Goal: Information Seeking & Learning: Learn about a topic

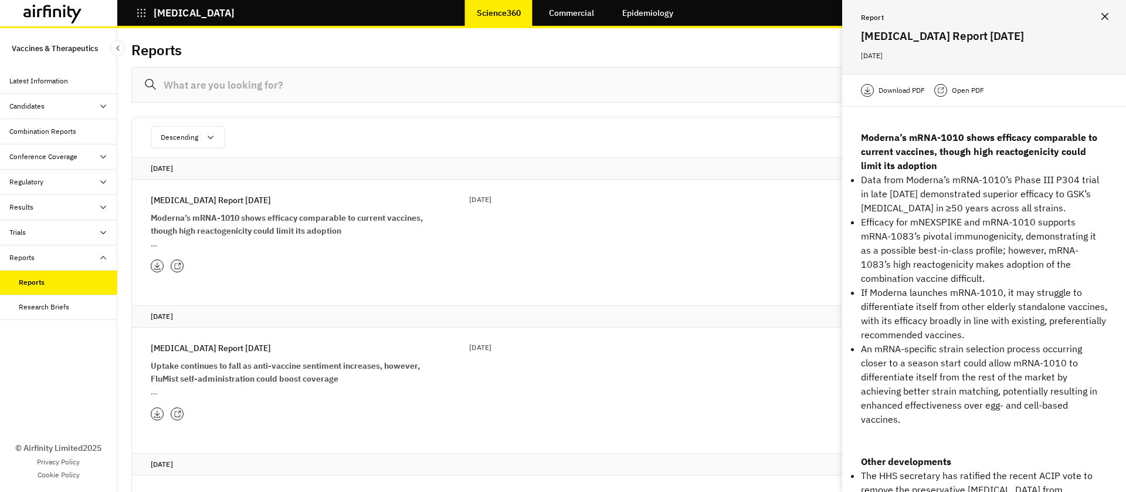
click at [84, 12] on div at bounding box center [69, 14] width 93 height 19
click at [72, 12] on icon at bounding box center [52, 14] width 59 height 19
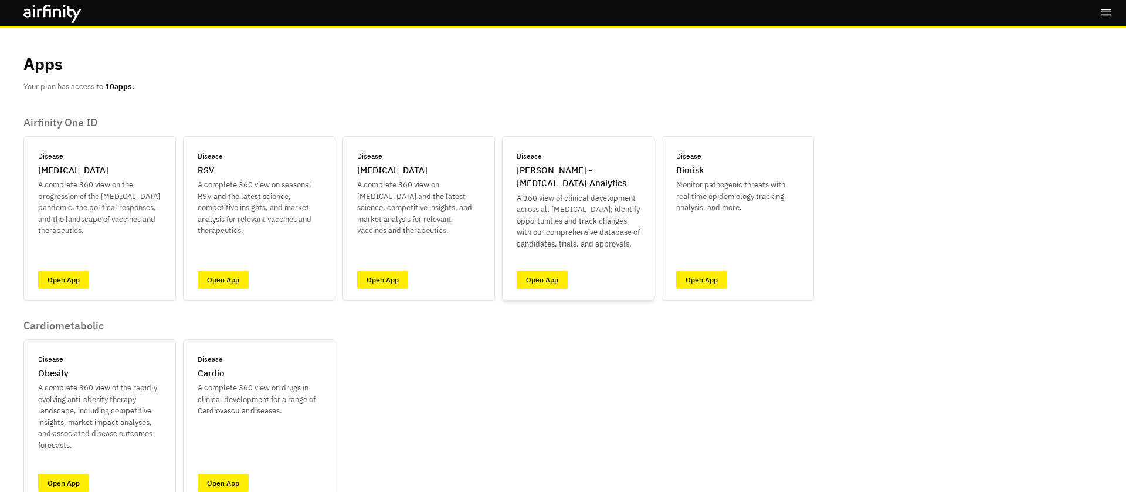
click at [534, 286] on link "Open App" at bounding box center [542, 279] width 51 height 18
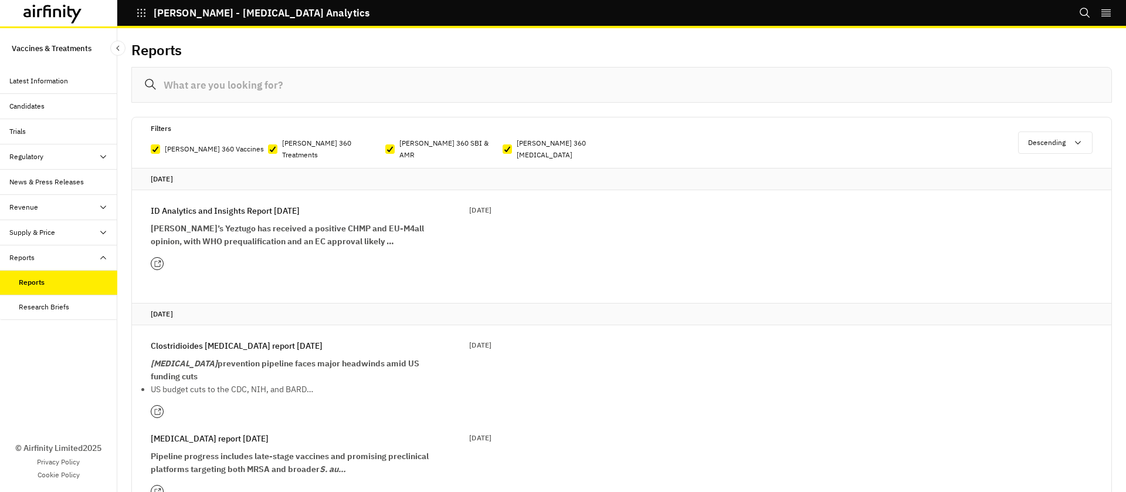
click at [335, 364] on p "[MEDICAL_DATA] prevention pipeline faces major headwinds amid US funding cuts" at bounding box center [292, 370] width 282 height 26
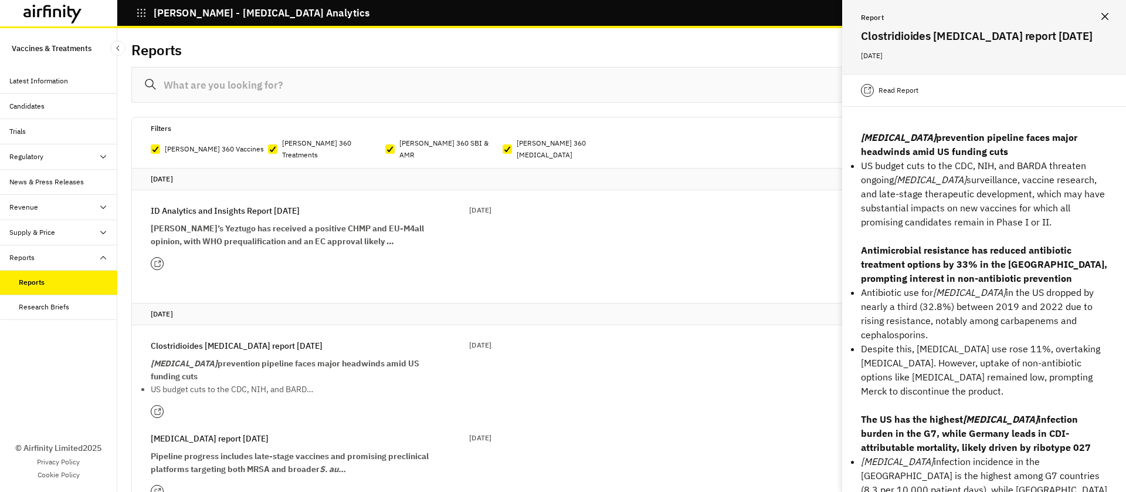
click at [906, 90] on p "Read Report" at bounding box center [899, 90] width 40 height 12
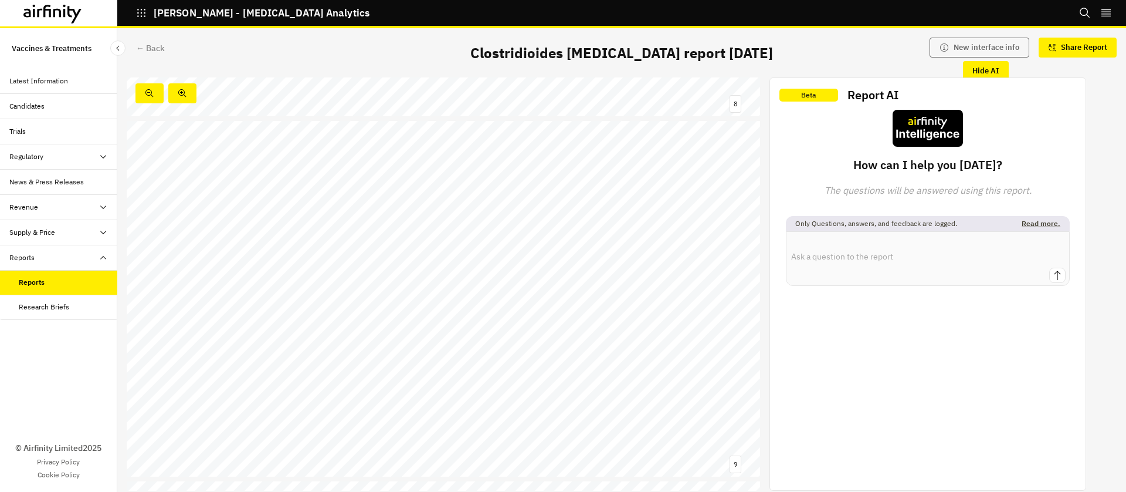
scroll to position [2843, 0]
click at [307, 278] on div "Rising AMR rates restrict antibiotic treatments for [MEDICAL_DATA] infections h…" at bounding box center [444, 296] width 634 height 356
